Goal: Transaction & Acquisition: Subscribe to service/newsletter

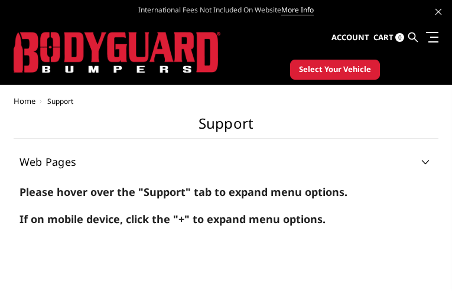
scroll to position [349, 0]
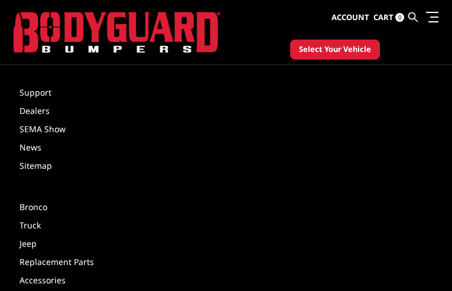
type input "[PERSON_NAME]"
type input "[EMAIL_ADDRESS][DOMAIN_NAME]"
